Goal: Task Accomplishment & Management: Manage account settings

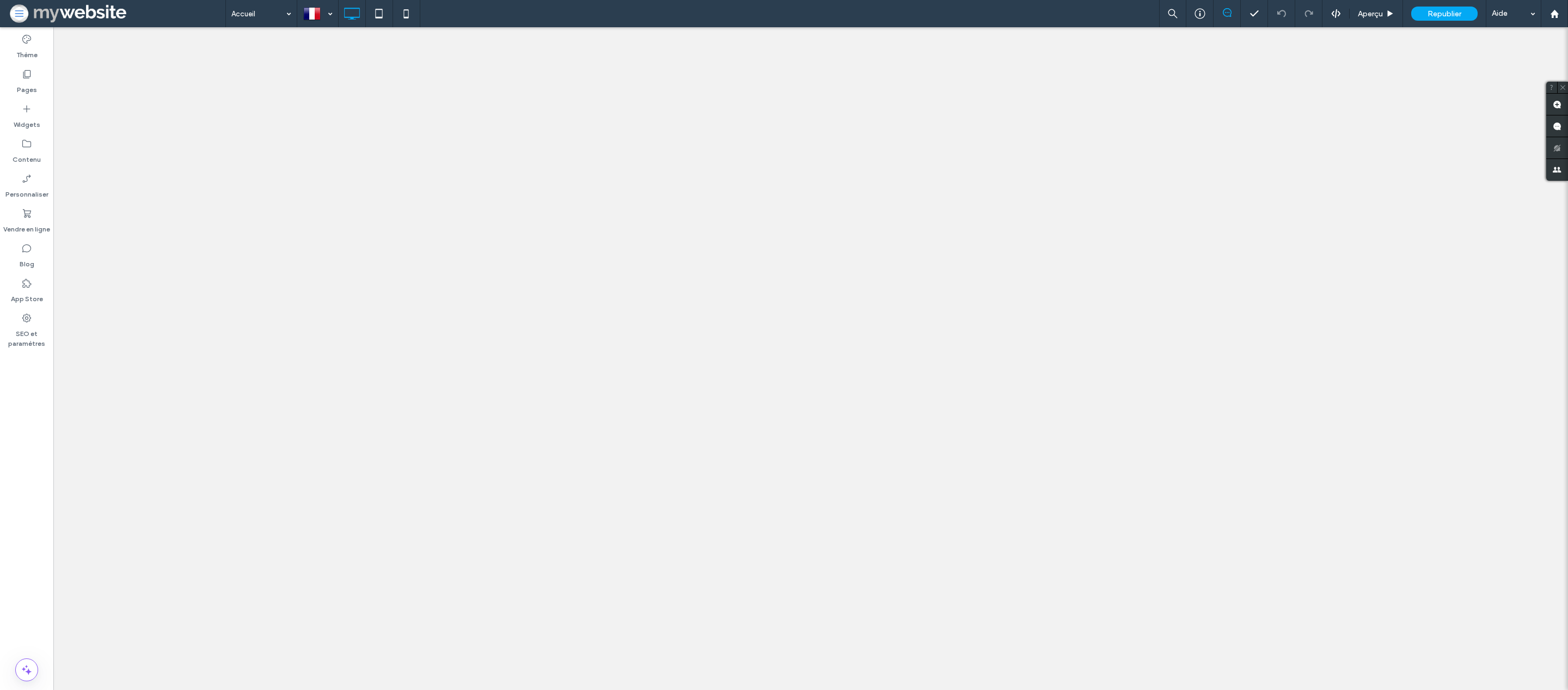
click at [270, 7] on div at bounding box center [784, 345] width 1568 height 690
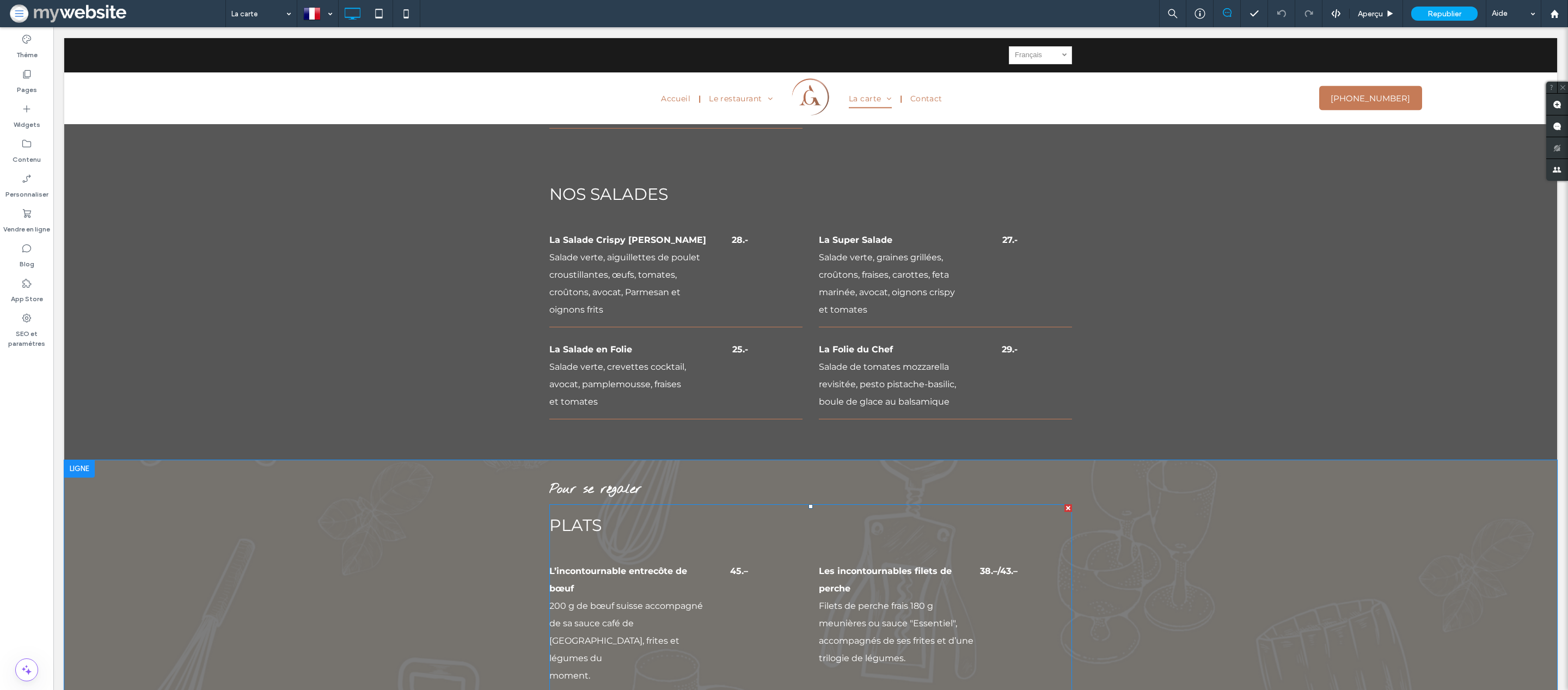
scroll to position [765, 0]
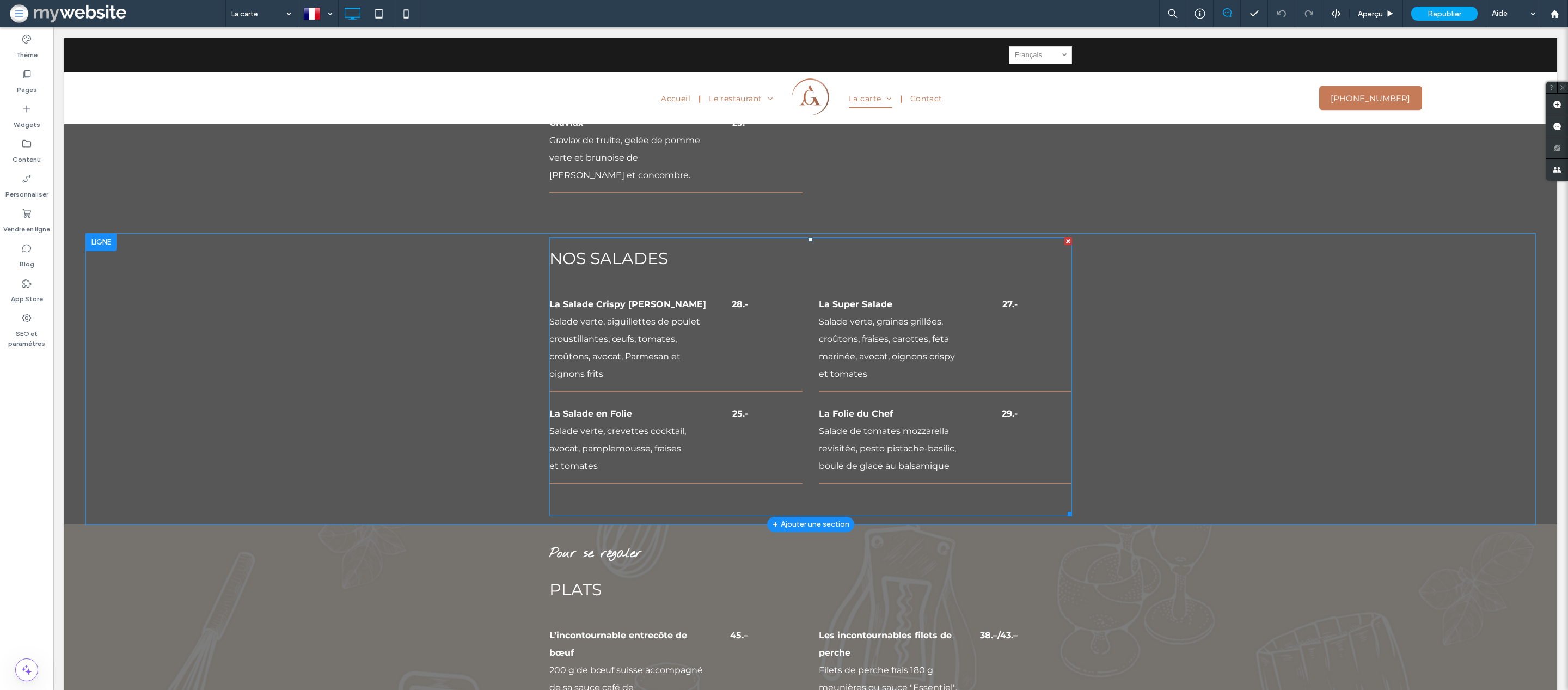
click at [898, 411] on div "La Folie du Chef" at bounding box center [897, 414] width 157 height 18
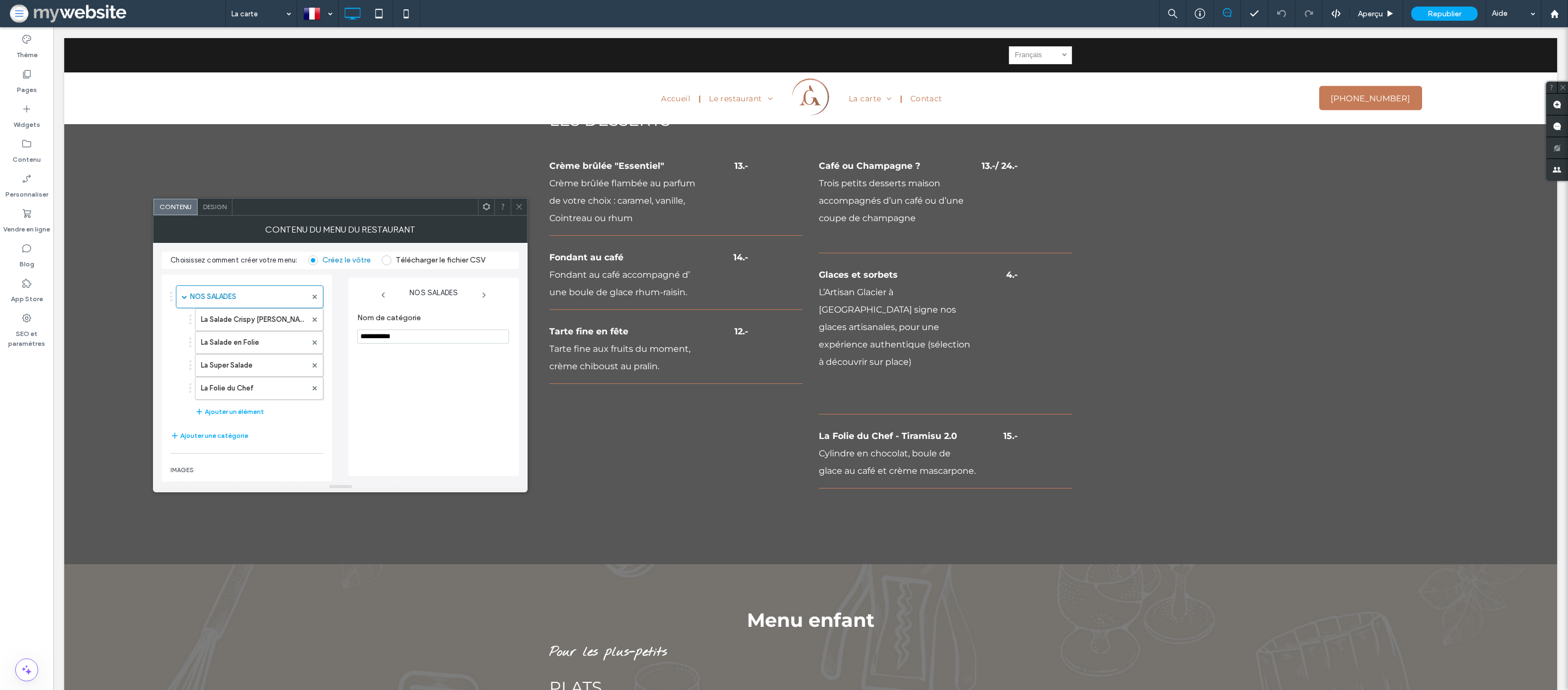
scroll to position [1829, 0]
click at [900, 438] on p "Cylindre en chocolat, boule de glace au café et crème mascarpone." at bounding box center [897, 455] width 157 height 35
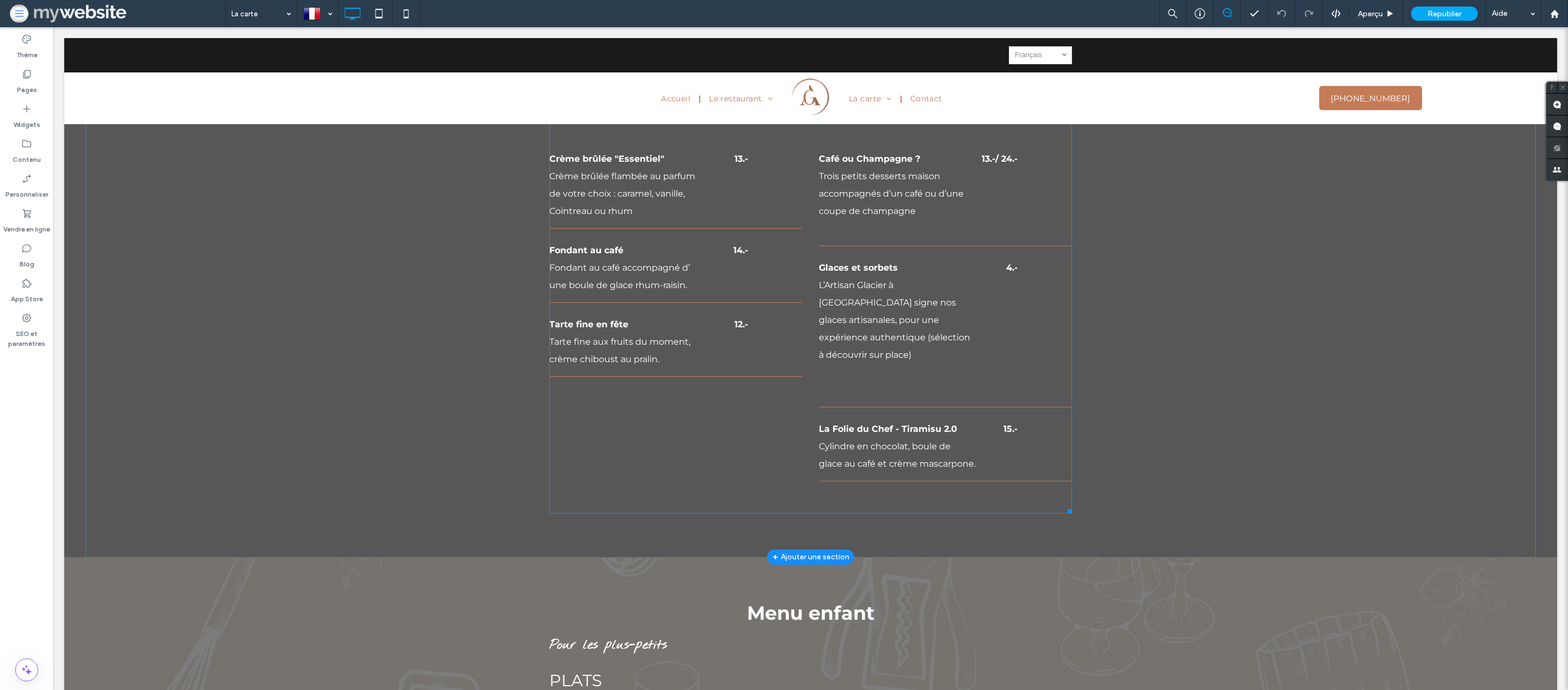
click at [899, 438] on p "Cylindre en chocolat, boule de glace au café et crème mascarpone." at bounding box center [897, 455] width 157 height 35
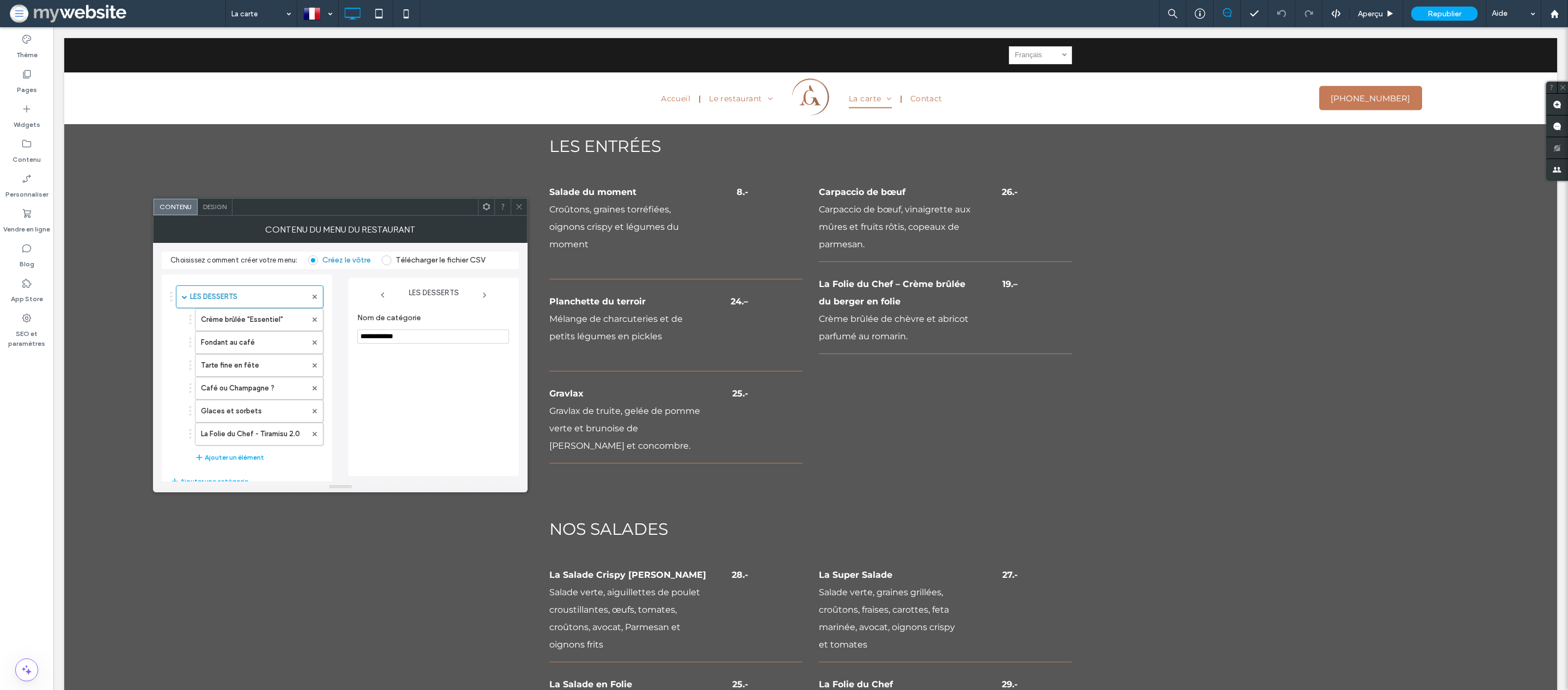
scroll to position [441, 0]
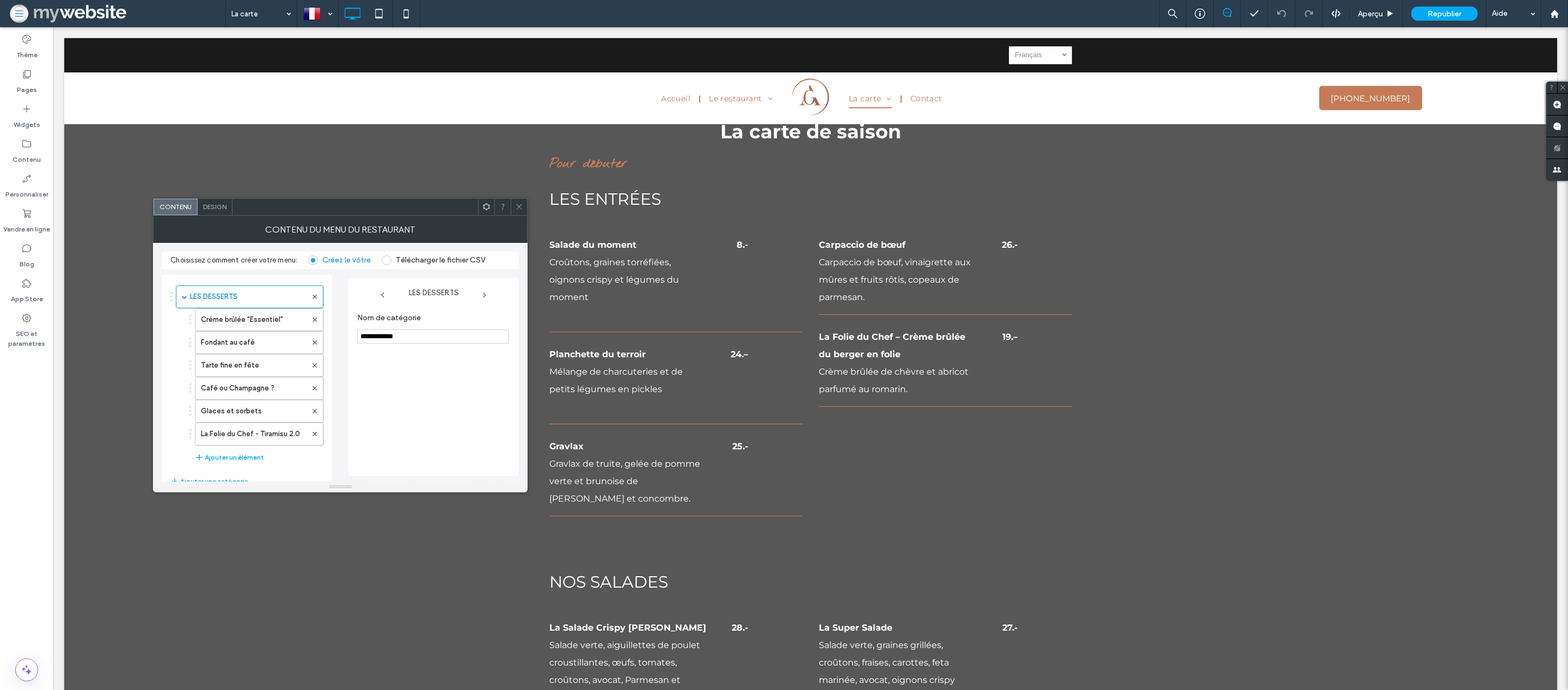
click at [900, 364] on p "Crème brûlée de chèvre et abricot parfumé au romarin." at bounding box center [897, 381] width 157 height 35
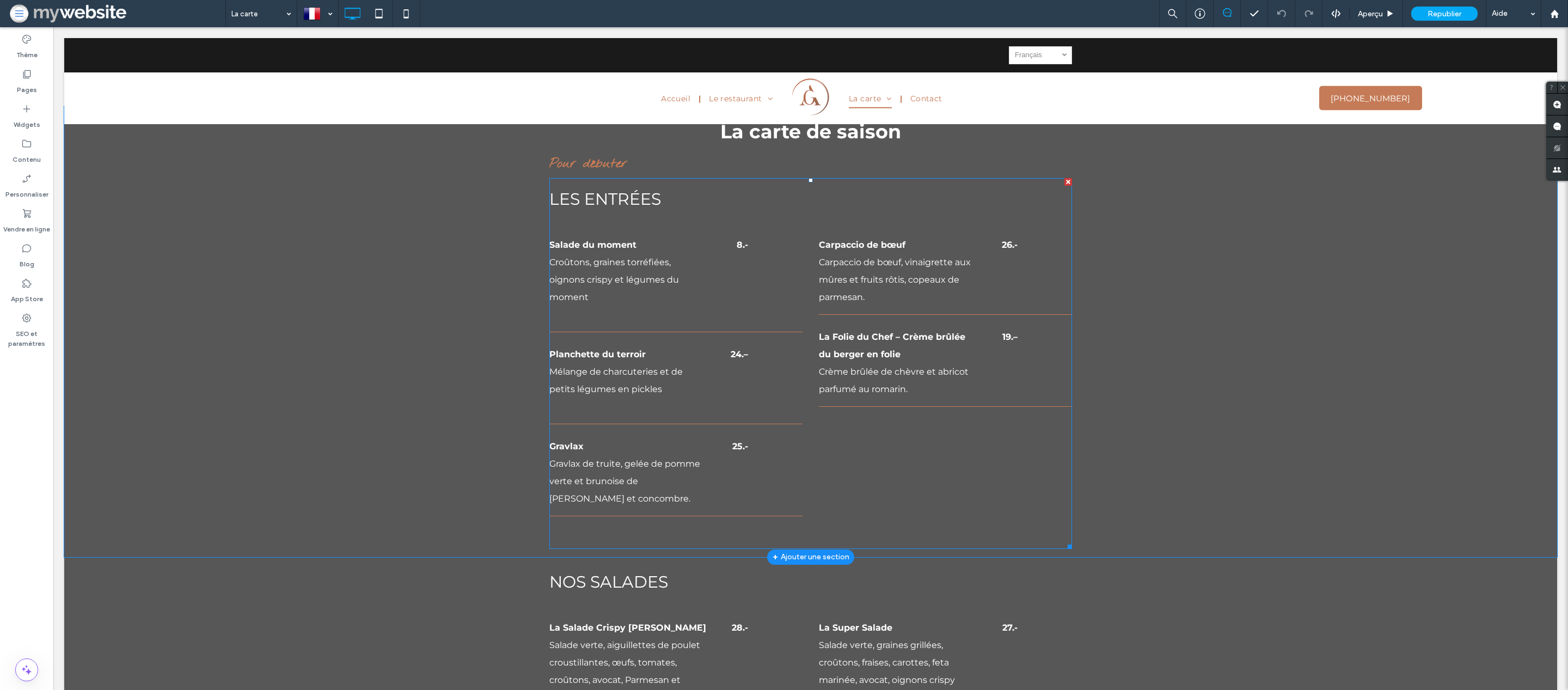
click at [924, 365] on p "Crème brûlée de chèvre et abricot parfumé au romarin." at bounding box center [897, 381] width 157 height 35
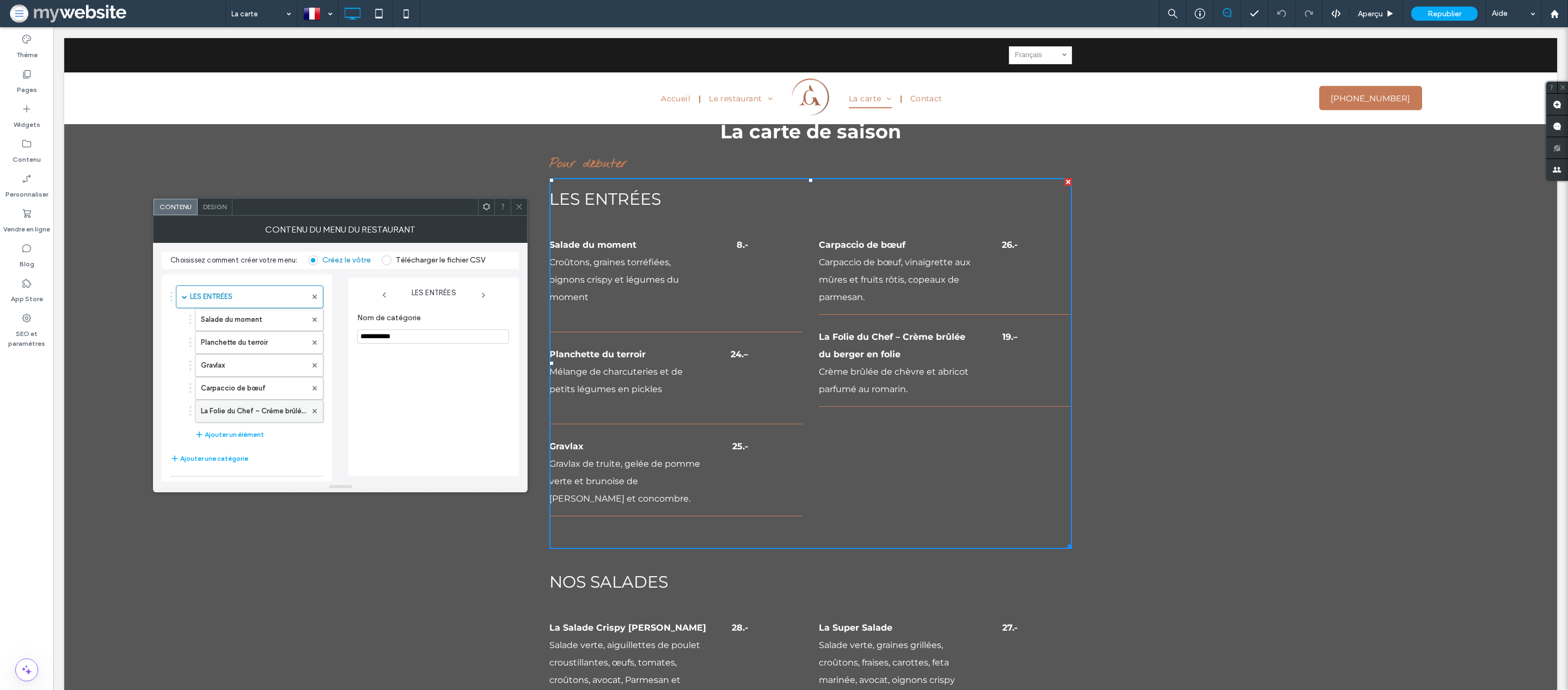
click at [250, 410] on label "La Folie du Chef – Crème brûlée du berger en folie" at bounding box center [254, 411] width 106 height 22
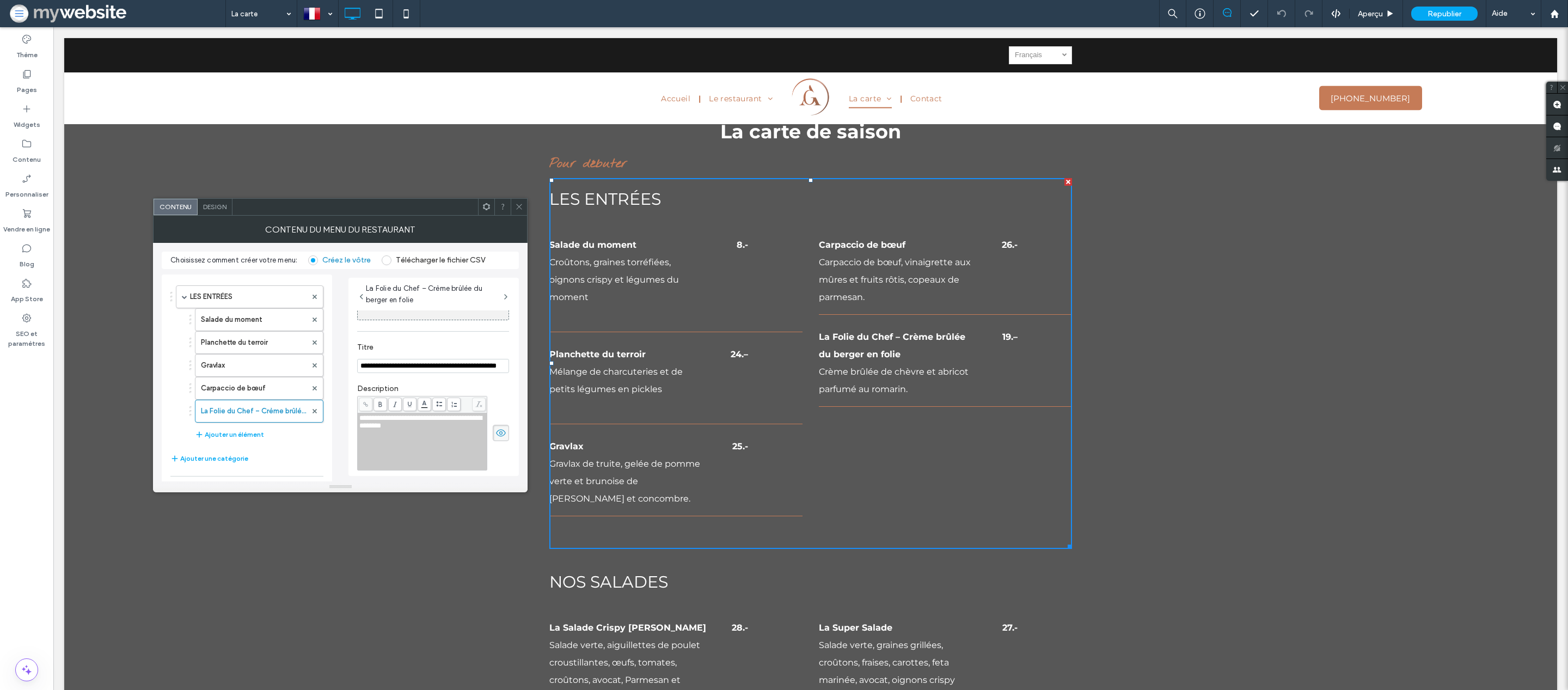
scroll to position [121, 0]
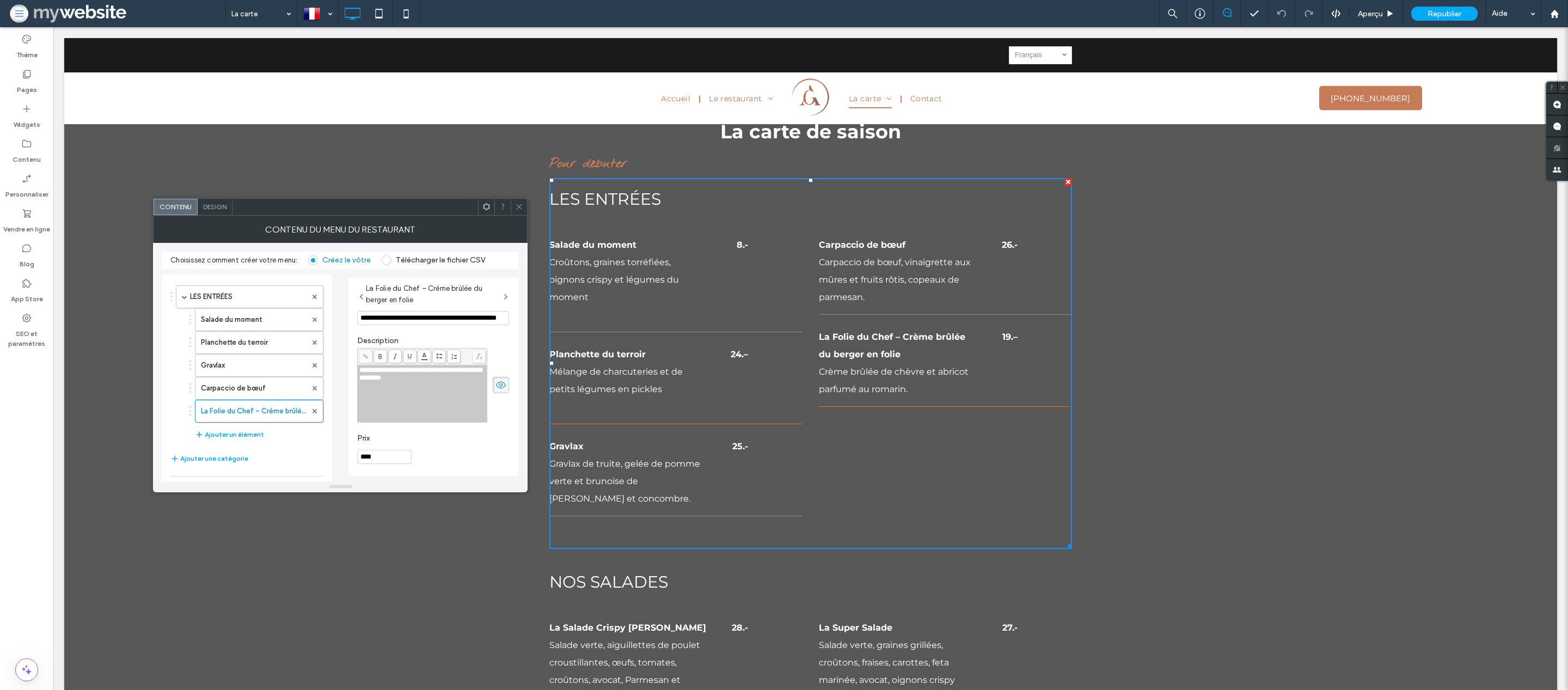
click at [359, 458] on input "****" at bounding box center [384, 457] width 54 height 14
click at [359, 459] on input "****" at bounding box center [384, 457] width 54 height 14
type input "****"
drag, startPoint x: 399, startPoint y: 500, endPoint x: 409, endPoint y: 500, distance: 10.0
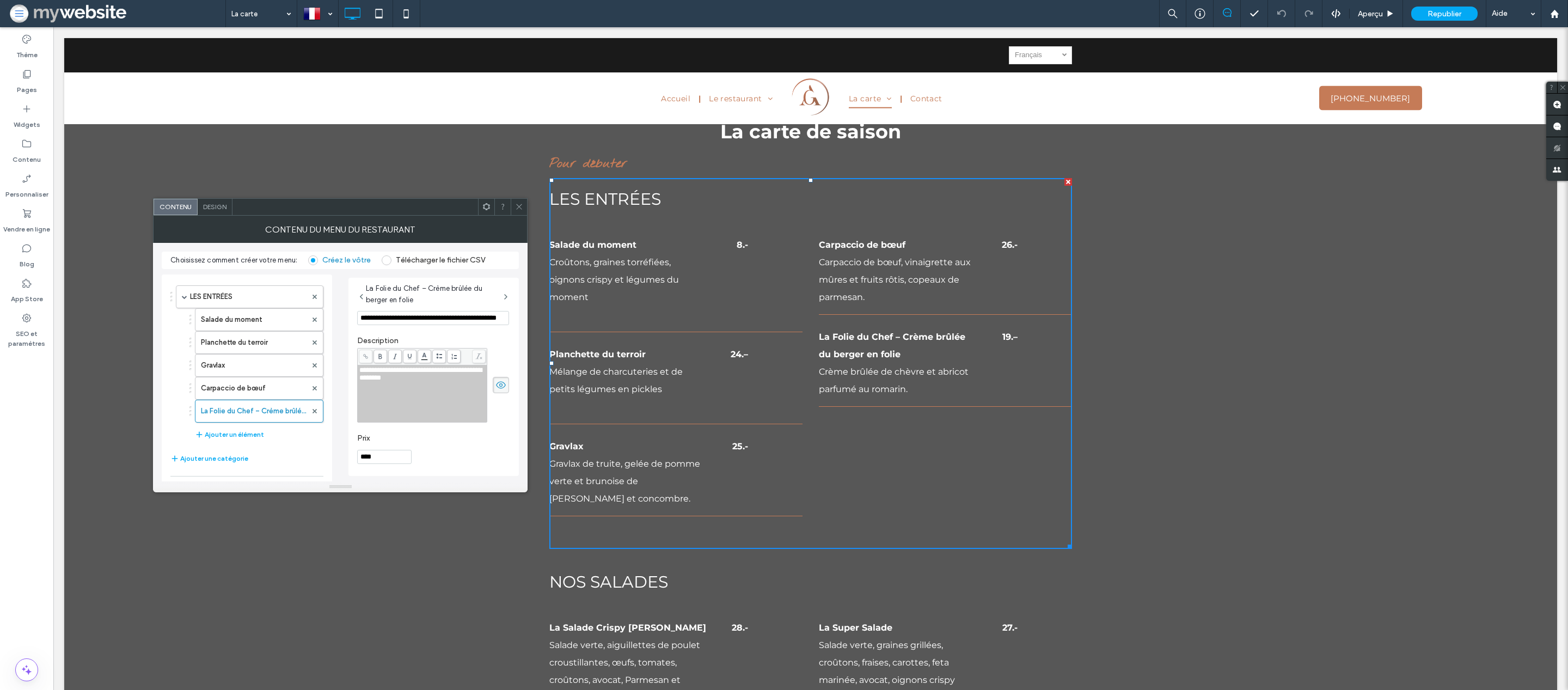
click at [398, 499] on div "La carte de saison Pour débuter Menu du restaurant l'Essentiel - Borex LES ENTR…" at bounding box center [811, 331] width 1493 height 451
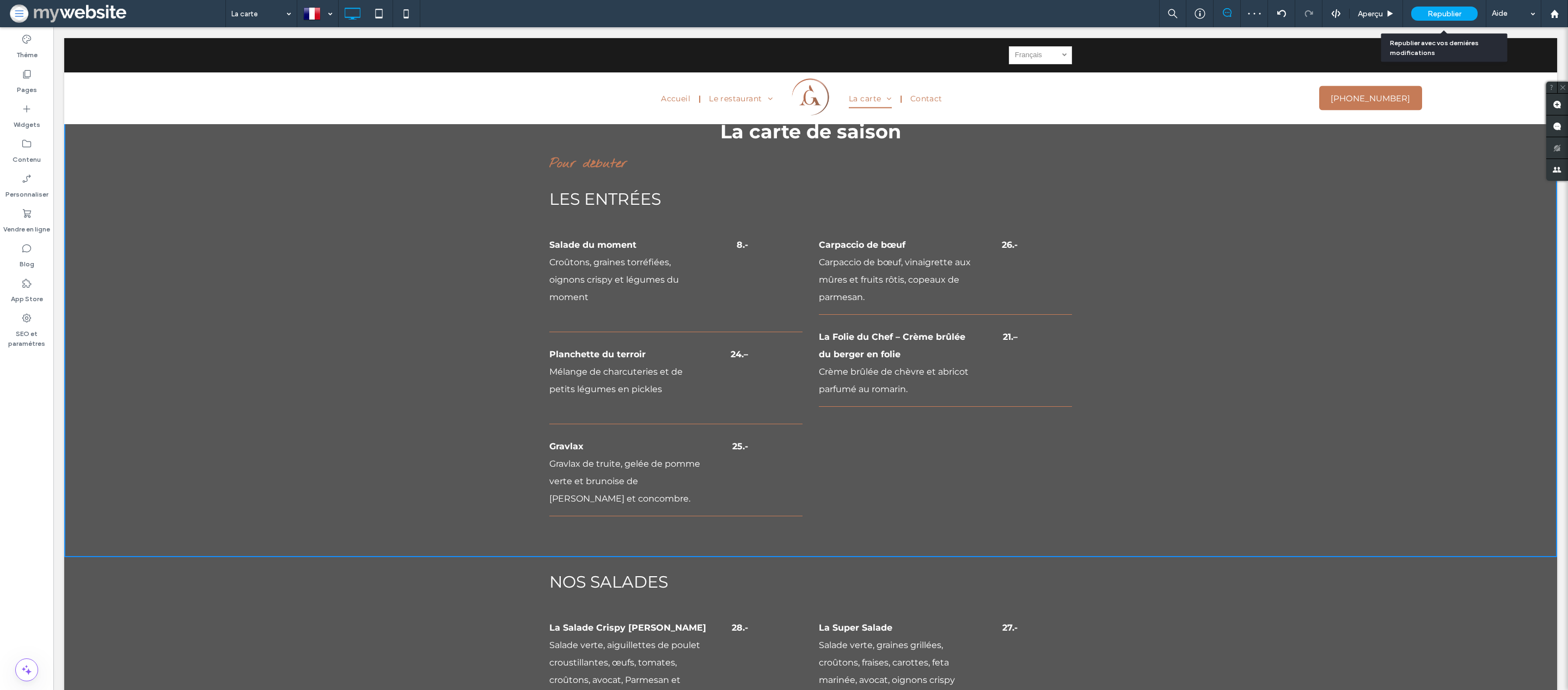
click at [1422, 15] on div "Republier" at bounding box center [1444, 13] width 66 height 14
